Goal: Information Seeking & Learning: Learn about a topic

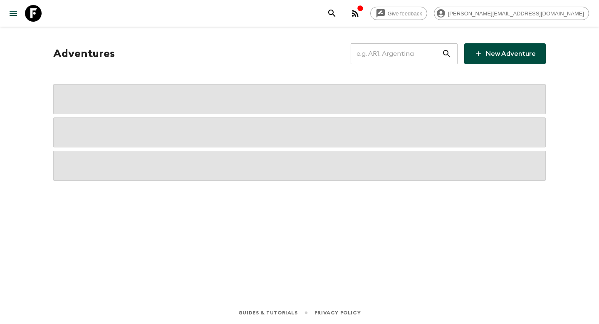
click at [374, 52] on input "text" at bounding box center [396, 53] width 91 height 23
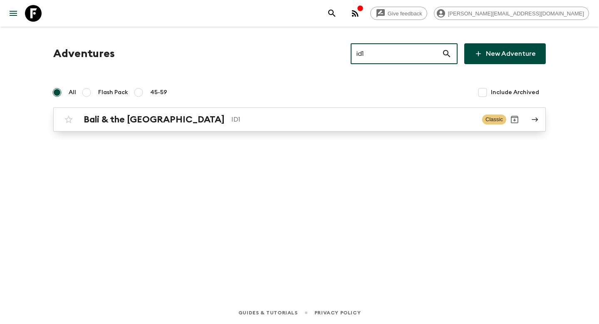
type input "id1"
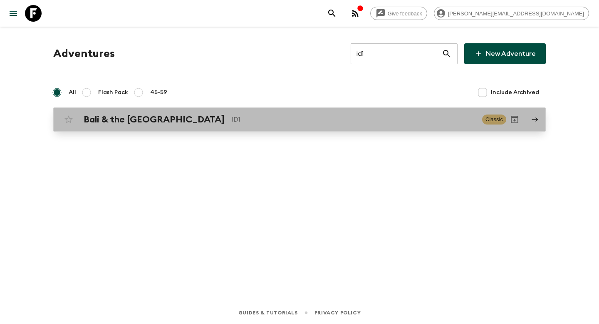
click at [196, 113] on div "Bali & the [GEOGRAPHIC_DATA] ID1 Classic" at bounding box center [283, 119] width 446 height 17
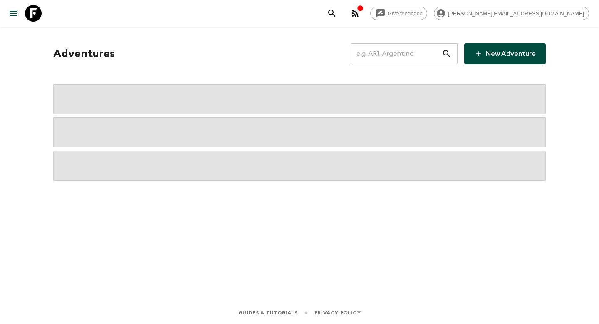
click at [378, 63] on input "text" at bounding box center [396, 53] width 91 height 23
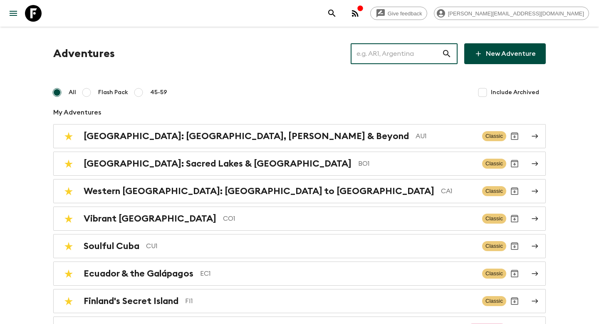
click at [379, 62] on input "text" at bounding box center [396, 53] width 91 height 23
type input "O"
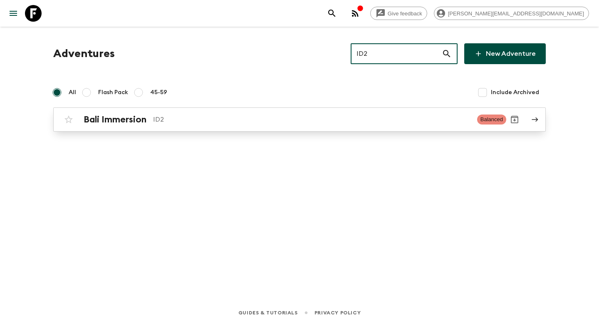
type input "ID2"
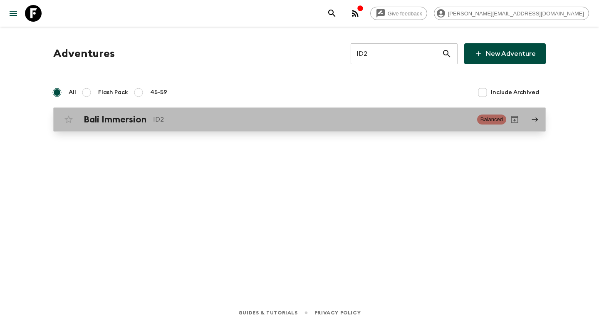
click at [309, 119] on p "ID2" at bounding box center [311, 119] width 317 height 10
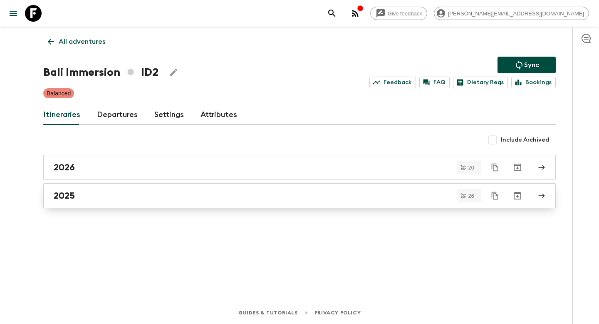
click at [146, 203] on link "2025" at bounding box center [299, 195] width 513 height 25
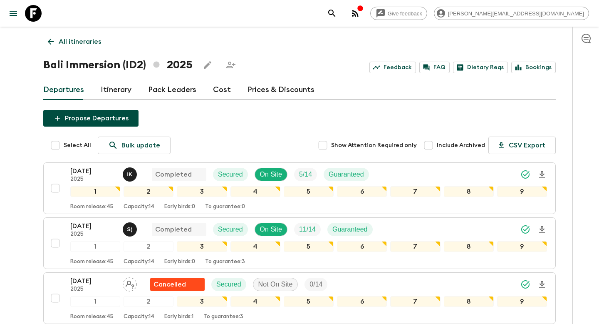
click at [115, 89] on link "Itinerary" at bounding box center [116, 90] width 31 height 20
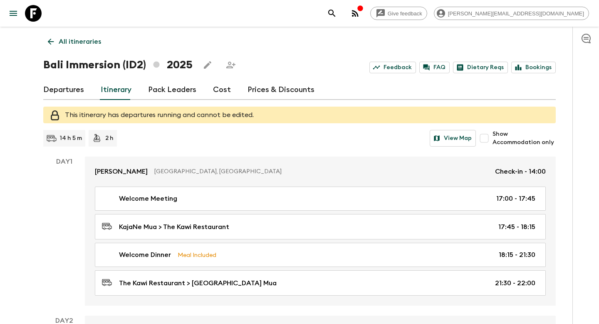
click at [79, 46] on p "All itineraries" at bounding box center [80, 42] width 42 height 10
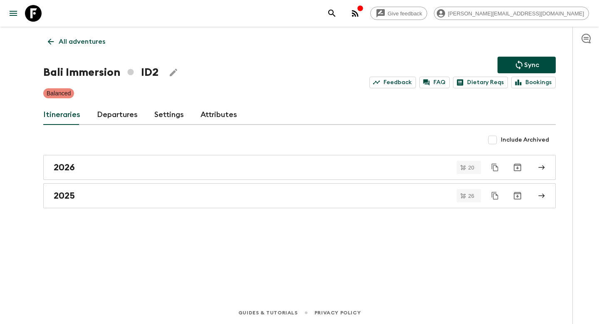
click at [78, 47] on link "All adventures" at bounding box center [76, 41] width 67 height 17
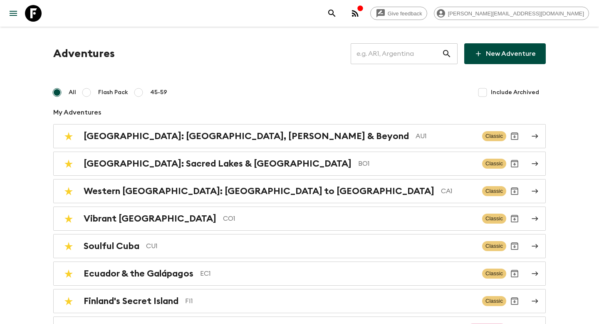
click at [417, 45] on input "text" at bounding box center [396, 53] width 91 height 23
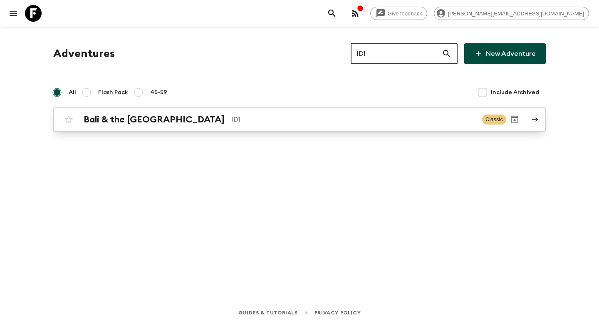
type input "ID1"
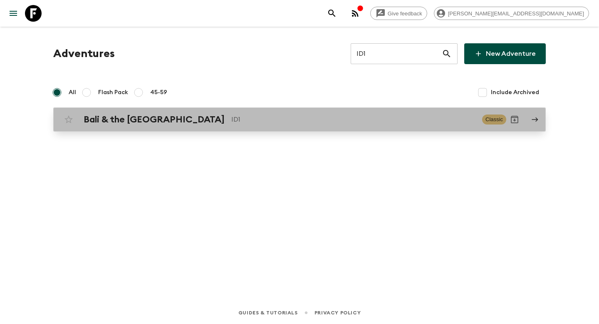
click at [310, 109] on link "Bali & the [GEOGRAPHIC_DATA] ID1 Classic" at bounding box center [299, 119] width 493 height 24
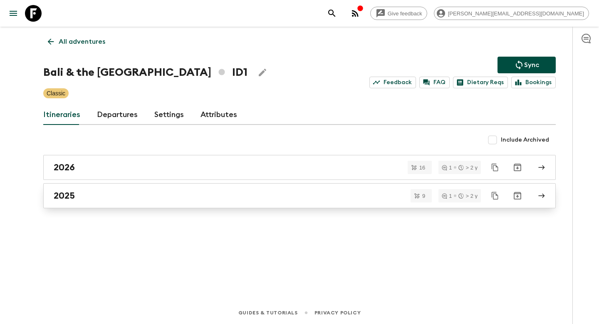
click at [76, 204] on link "2025" at bounding box center [299, 195] width 513 height 25
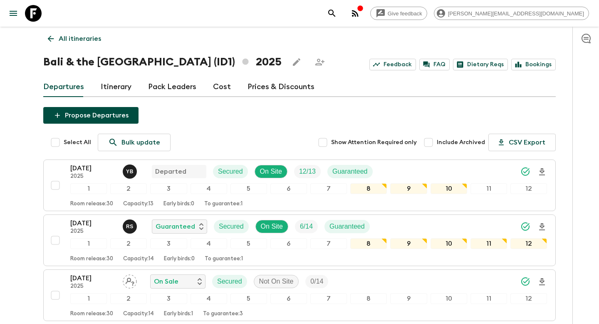
scroll to position [5, 0]
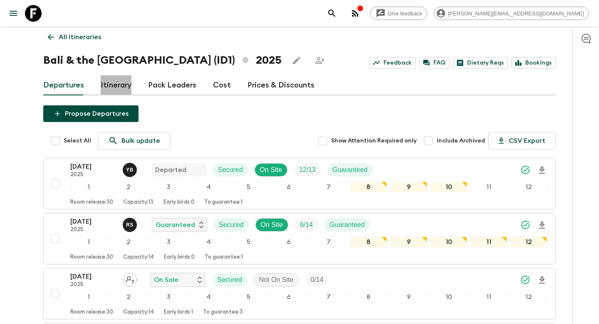
click at [118, 89] on link "Itinerary" at bounding box center [116, 85] width 31 height 20
